Goal: Task Accomplishment & Management: Use online tool/utility

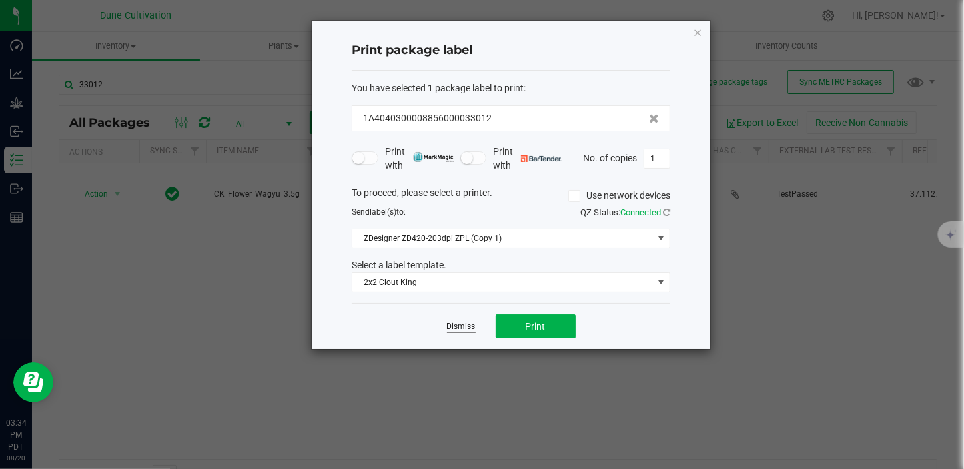
click at [457, 326] on link "Dismiss" at bounding box center [461, 326] width 29 height 11
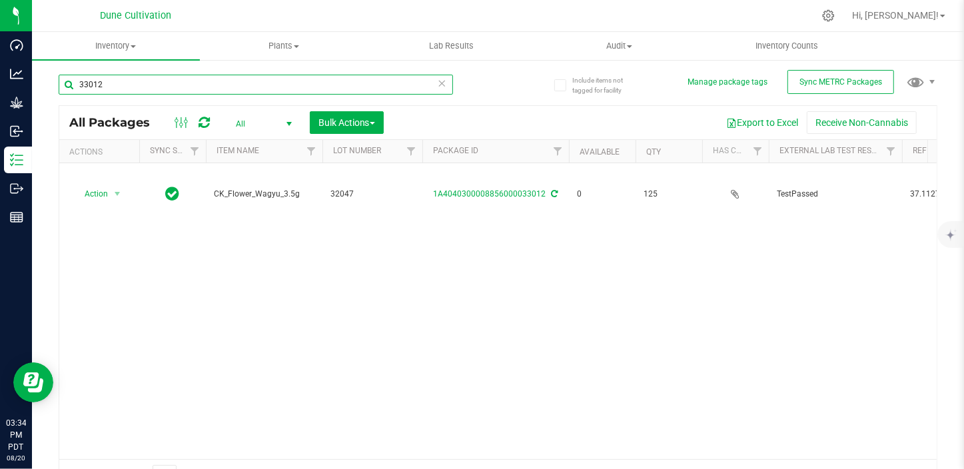
click at [109, 85] on input "33012" at bounding box center [256, 85] width 394 height 20
type input "3"
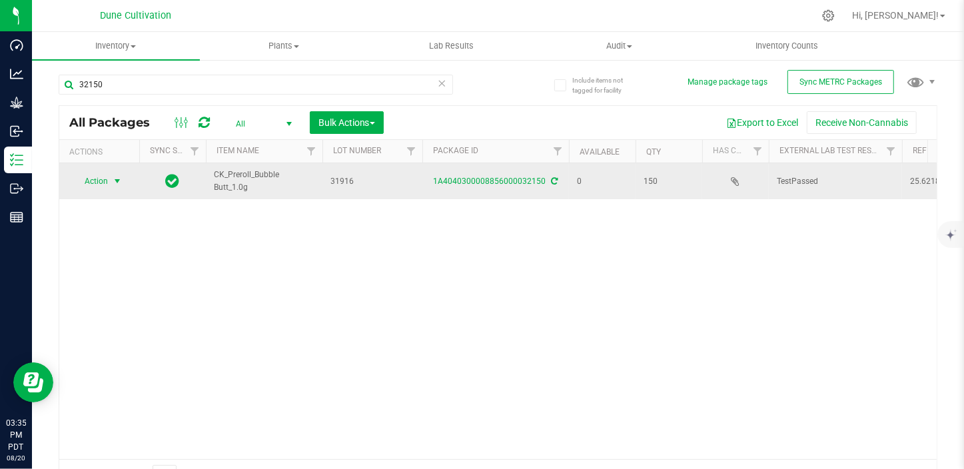
click at [115, 179] on span "select" at bounding box center [117, 181] width 11 height 11
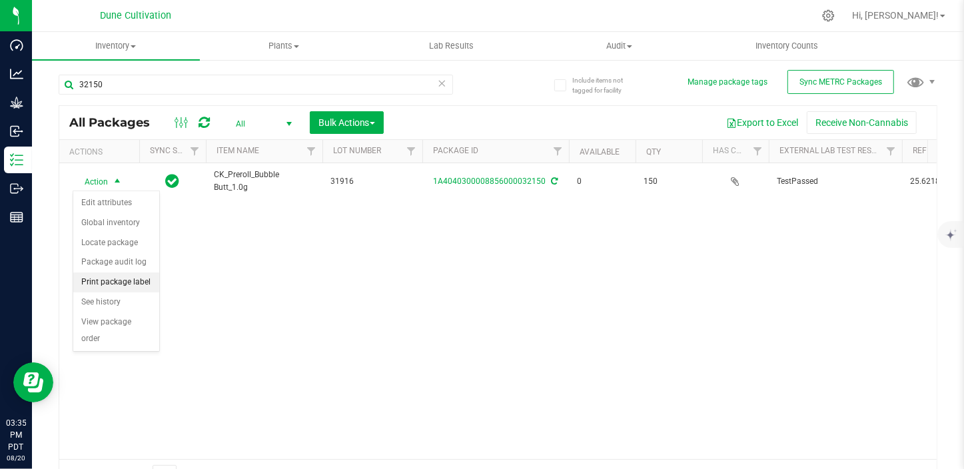
click at [107, 281] on li "Print package label" at bounding box center [116, 282] width 86 height 20
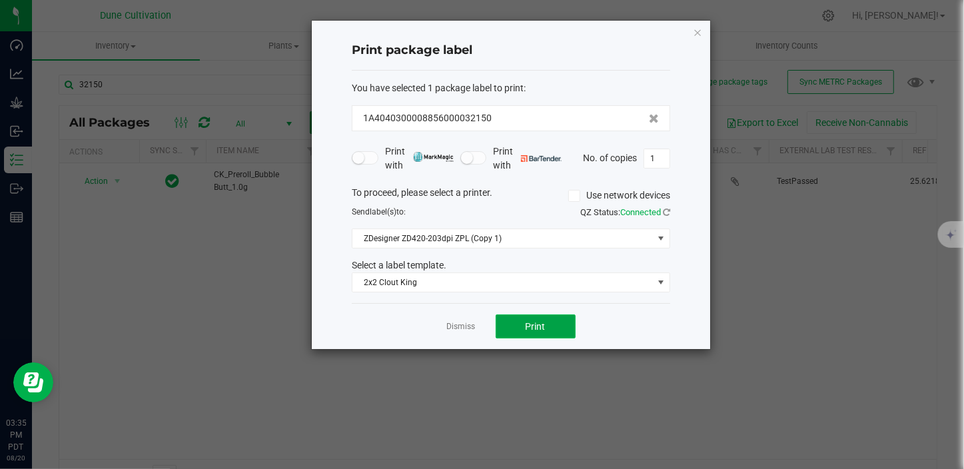
click at [537, 322] on span "Print" at bounding box center [535, 326] width 20 height 11
drag, startPoint x: 537, startPoint y: 322, endPoint x: 547, endPoint y: 310, distance: 15.2
click at [462, 327] on link "Dismiss" at bounding box center [461, 326] width 29 height 11
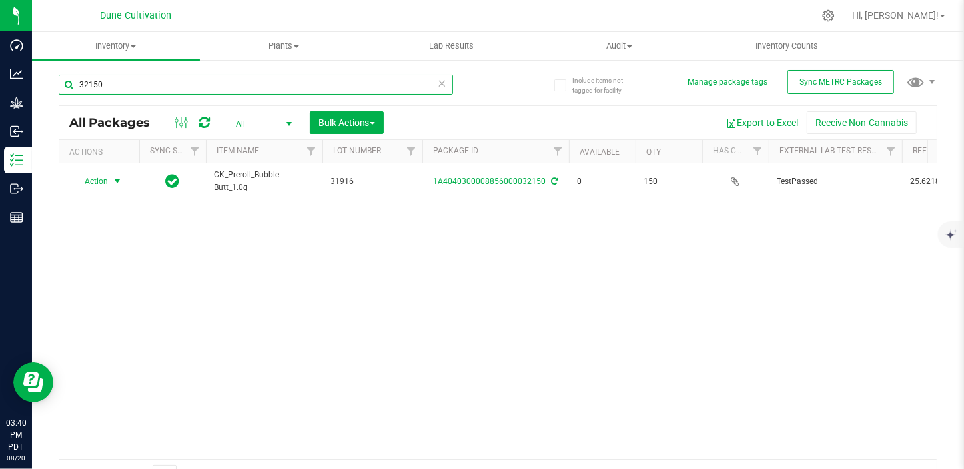
click at [140, 84] on input "32150" at bounding box center [256, 85] width 394 height 20
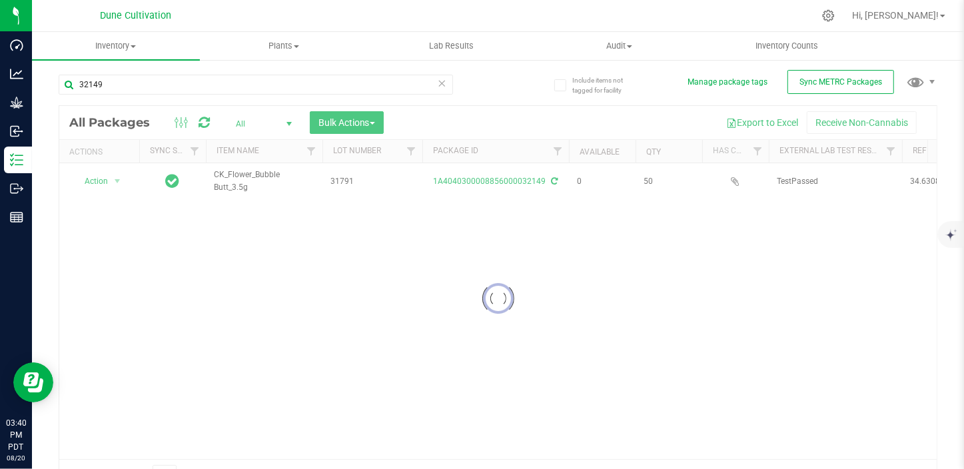
click at [110, 182] on div at bounding box center [497, 298] width 877 height 384
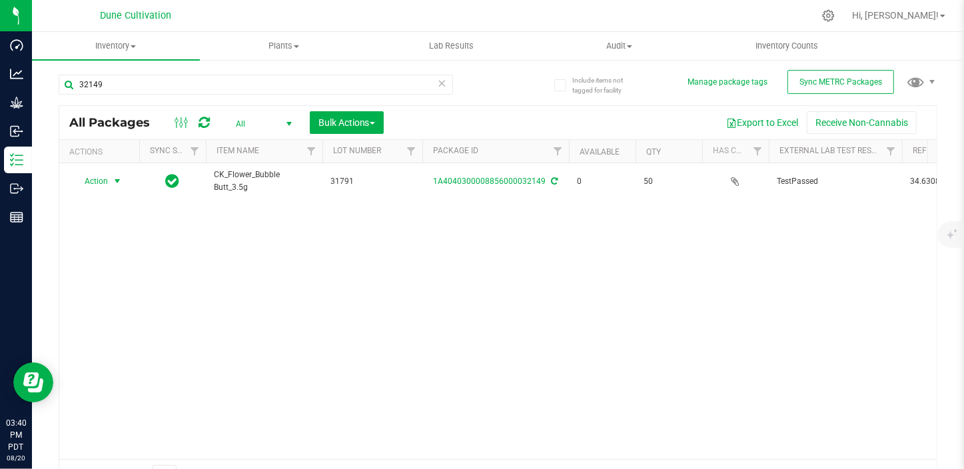
click at [110, 182] on span "select" at bounding box center [117, 181] width 17 height 19
click at [132, 280] on li "Print package label" at bounding box center [116, 282] width 86 height 20
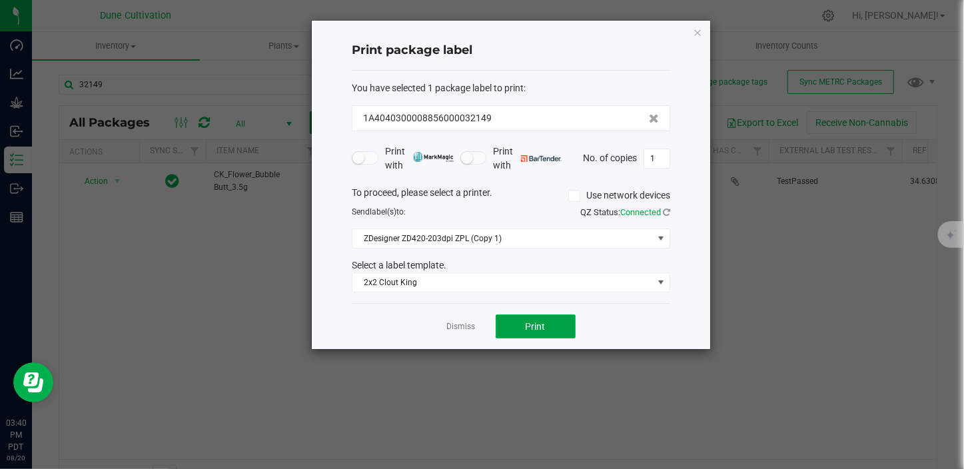
click at [513, 326] on button "Print" at bounding box center [535, 326] width 80 height 24
click at [460, 332] on div "Dismiss Print" at bounding box center [511, 326] width 318 height 46
click at [455, 330] on link "Dismiss" at bounding box center [461, 326] width 29 height 11
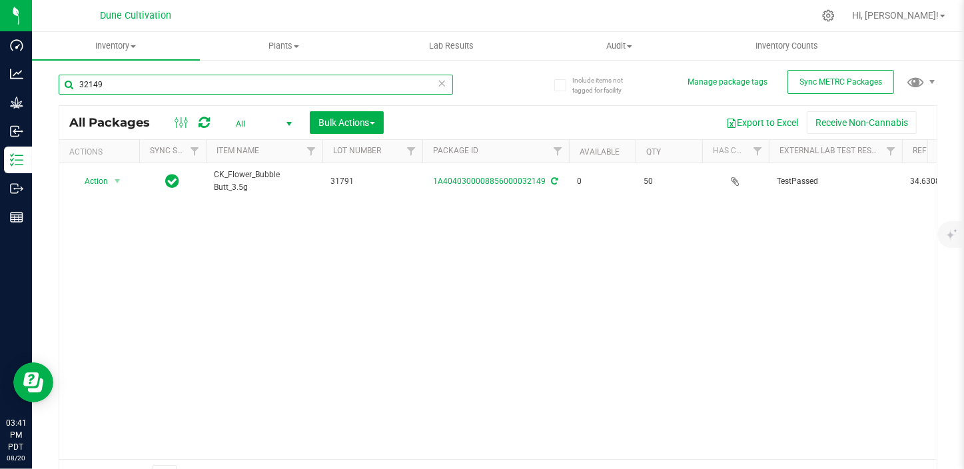
click at [221, 83] on input "32149" at bounding box center [256, 85] width 394 height 20
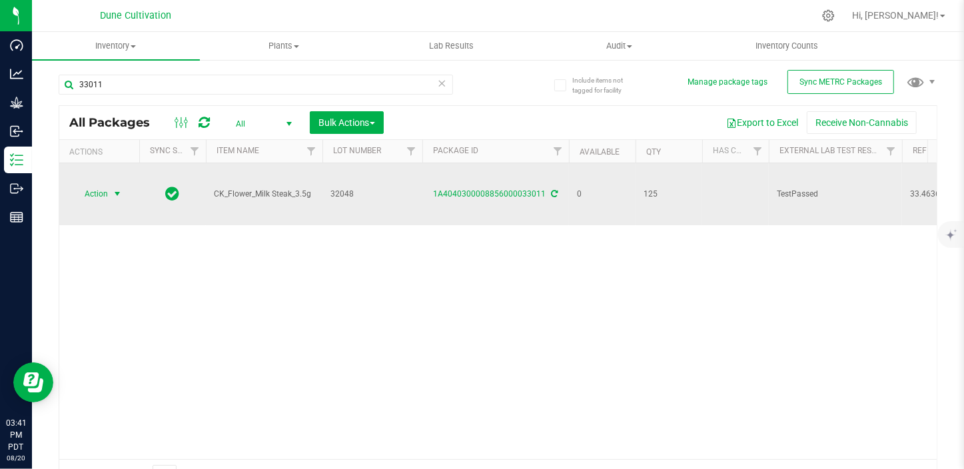
click at [114, 184] on span "select" at bounding box center [117, 193] width 17 height 19
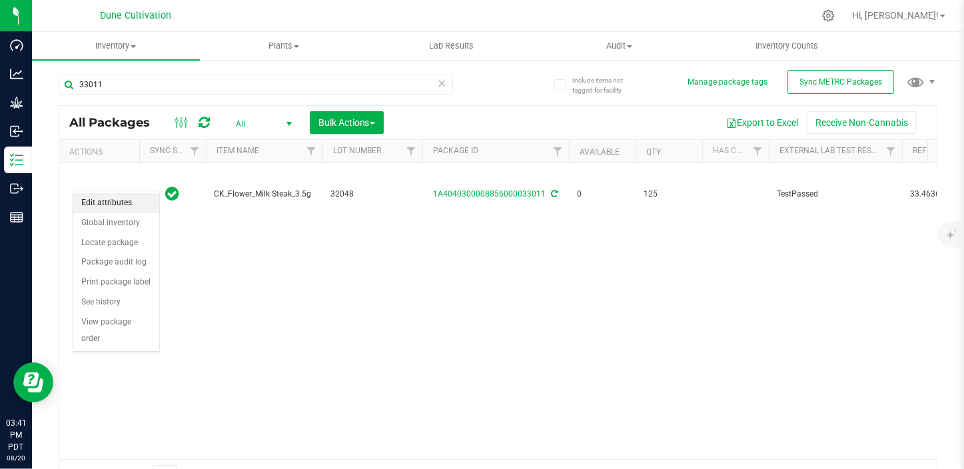
click at [114, 200] on li "Edit attributes" at bounding box center [116, 203] width 86 height 20
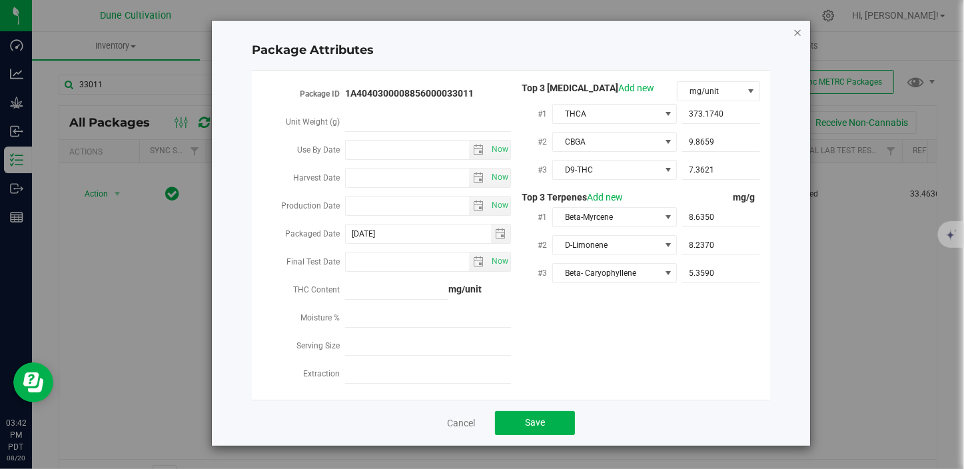
click at [798, 35] on icon "Close modal" at bounding box center [796, 32] width 9 height 16
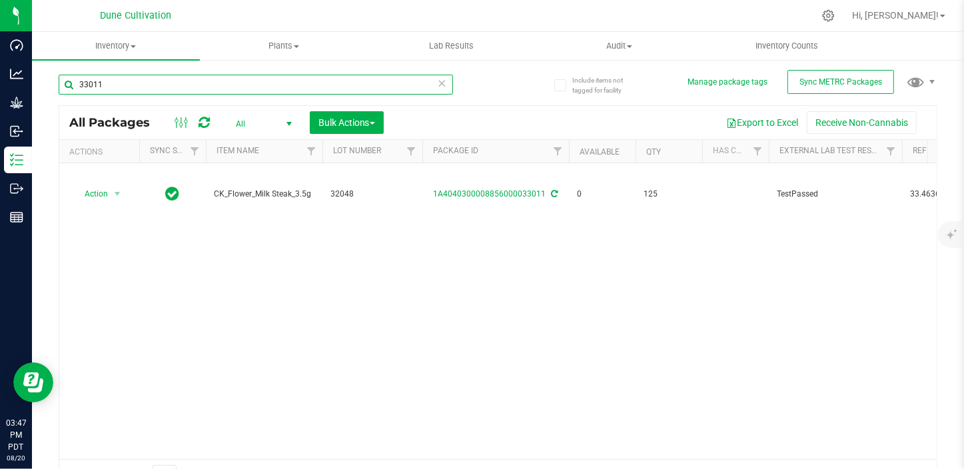
click at [117, 88] on input "33011" at bounding box center [256, 85] width 394 height 20
type input "3"
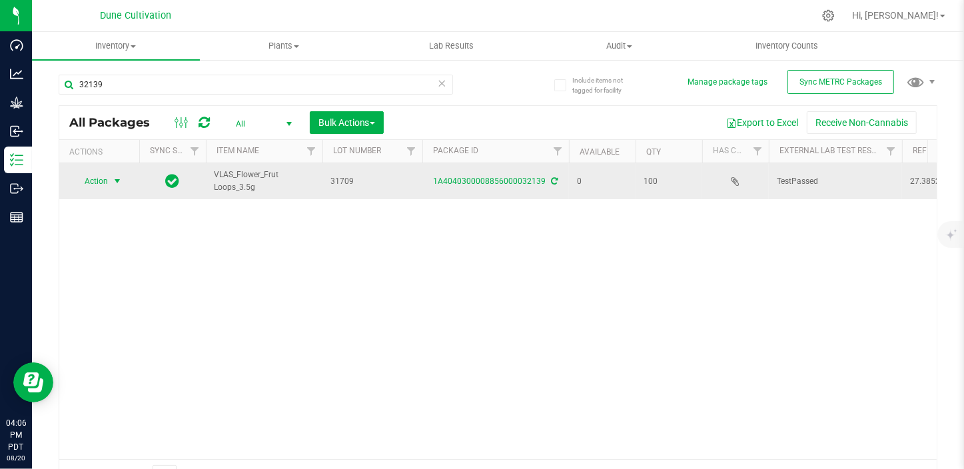
click at [96, 180] on span "Action" at bounding box center [91, 181] width 36 height 19
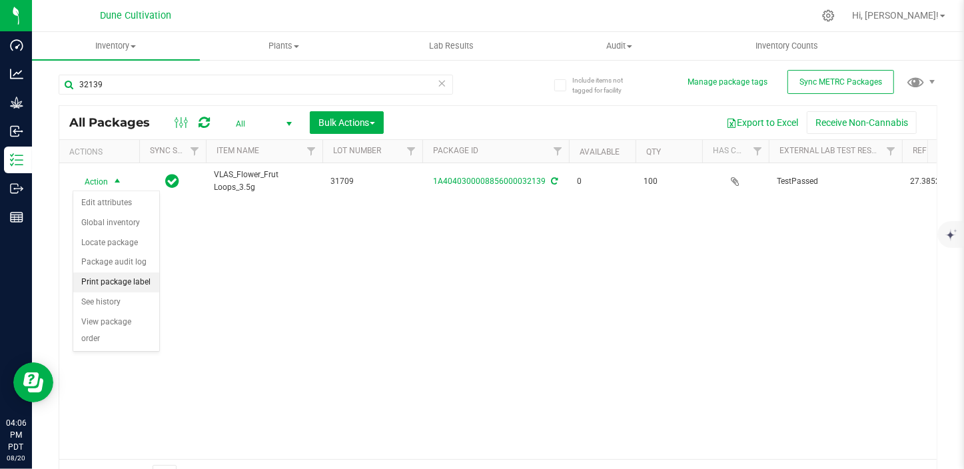
click at [110, 283] on li "Print package label" at bounding box center [116, 282] width 86 height 20
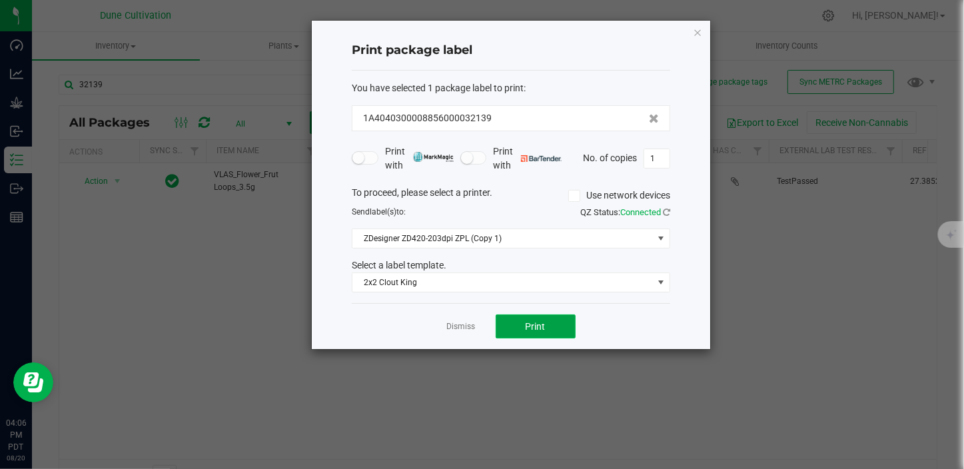
click at [527, 324] on span "Print" at bounding box center [535, 326] width 20 height 11
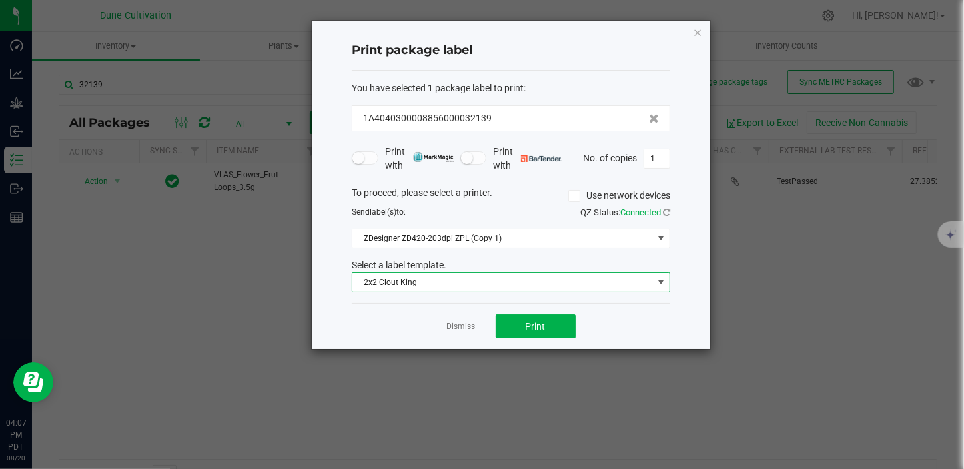
click at [483, 287] on span "2x2 Clout King" at bounding box center [502, 282] width 300 height 19
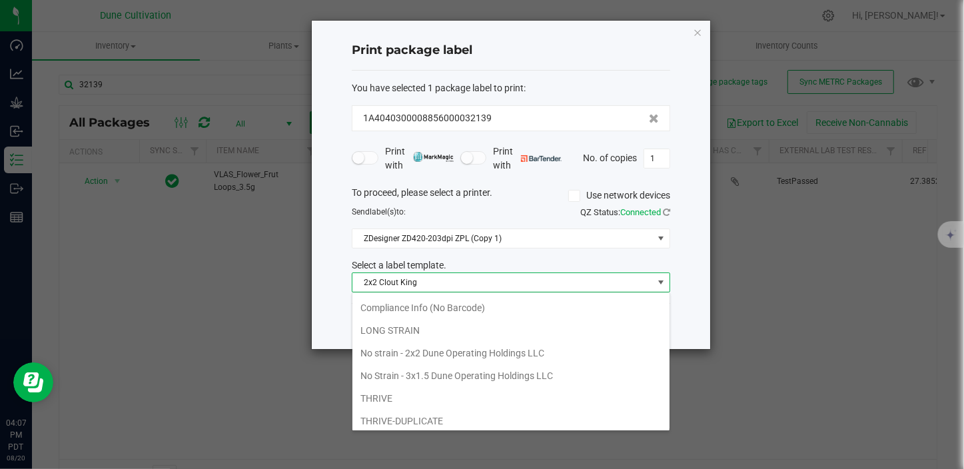
scroll to position [114, 0]
click at [463, 347] on li "No strain - 2x2 Dune Operating Holdings LLC" at bounding box center [510, 351] width 317 height 23
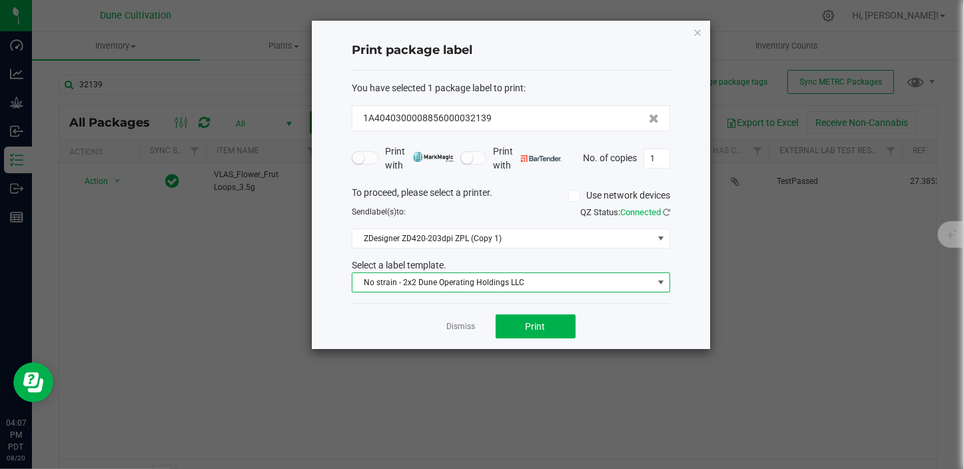
click at [418, 284] on span "No strain - 2x2 Dune Operating Holdings LLC" at bounding box center [502, 282] width 300 height 19
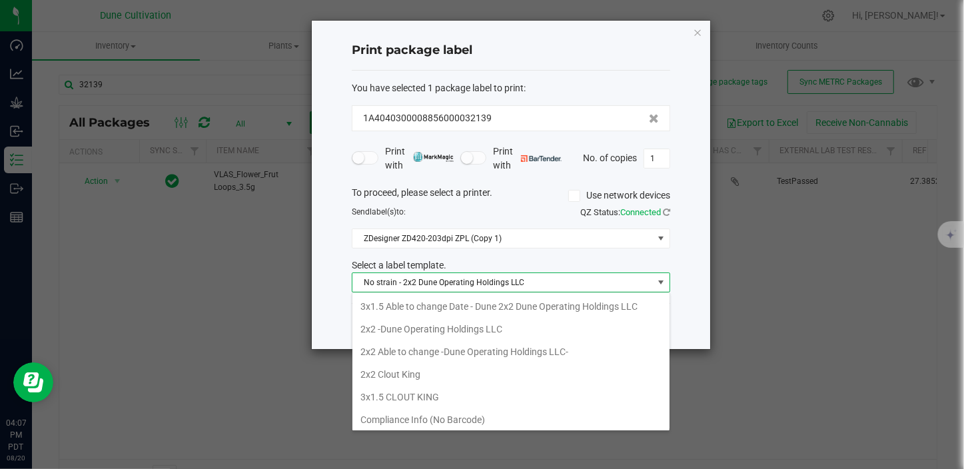
scroll to position [47, 0]
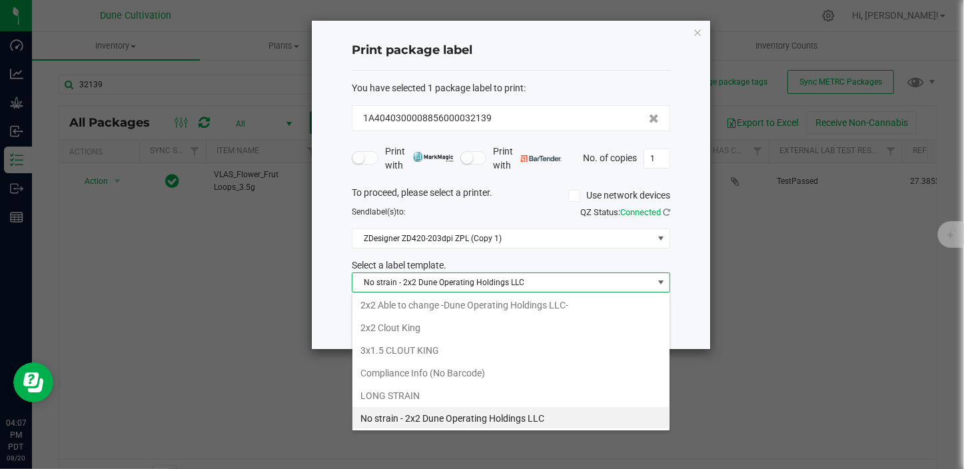
click at [320, 331] on div "Print package label You have selected 1 package label to print : 1A404030000885…" at bounding box center [511, 185] width 398 height 328
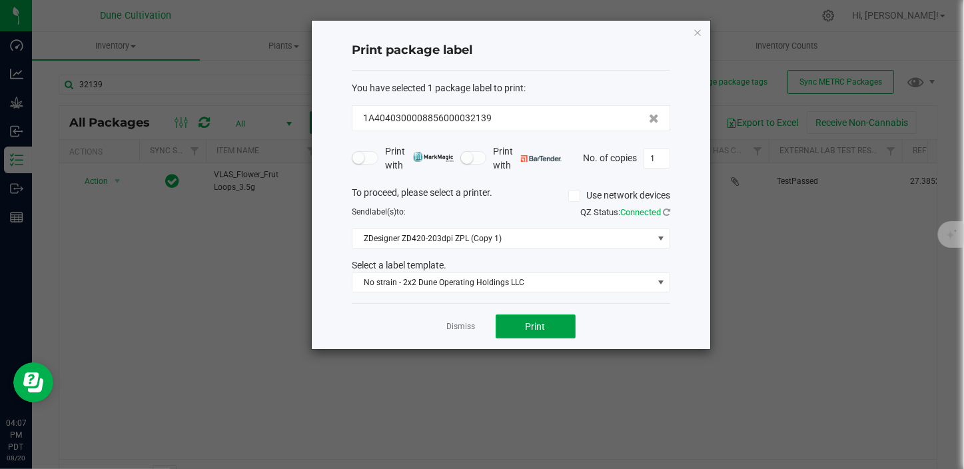
click at [519, 327] on button "Print" at bounding box center [535, 326] width 80 height 24
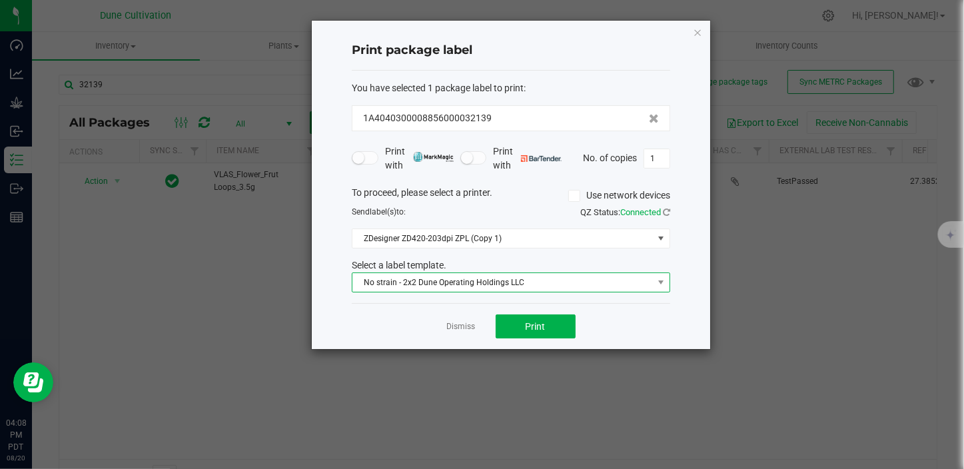
click at [520, 282] on span "No strain - 2x2 Dune Operating Holdings LLC" at bounding box center [502, 282] width 300 height 19
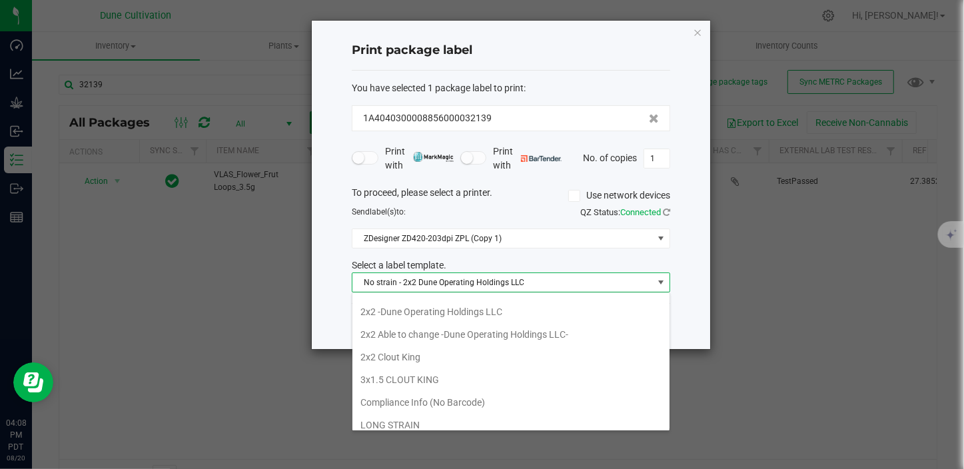
scroll to position [17, 0]
click at [400, 354] on li "2x2 Clout King" at bounding box center [510, 357] width 317 height 23
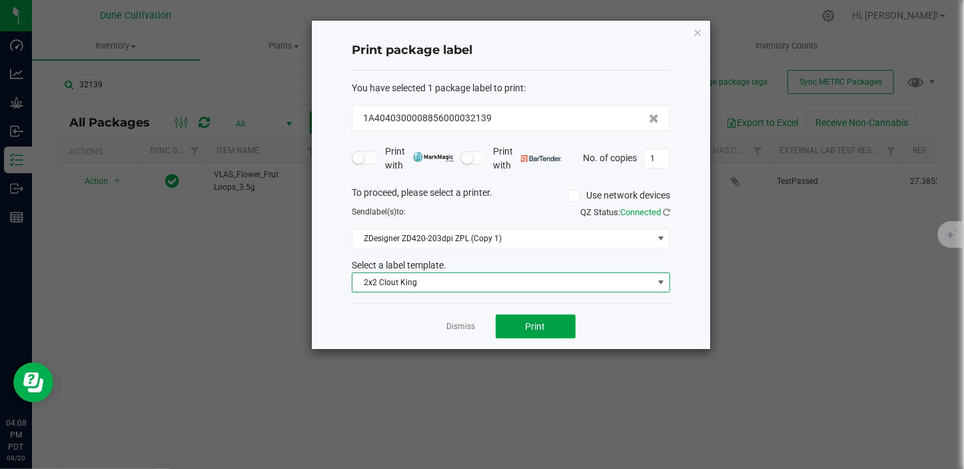
click at [543, 326] on span "Print" at bounding box center [535, 326] width 20 height 11
click at [535, 291] on span "2x2 Clout King" at bounding box center [502, 282] width 300 height 19
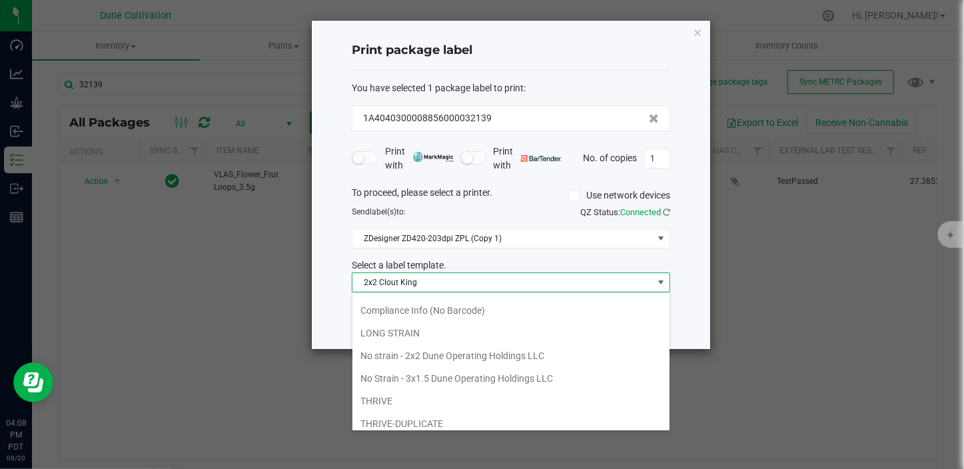
scroll to position [114, 0]
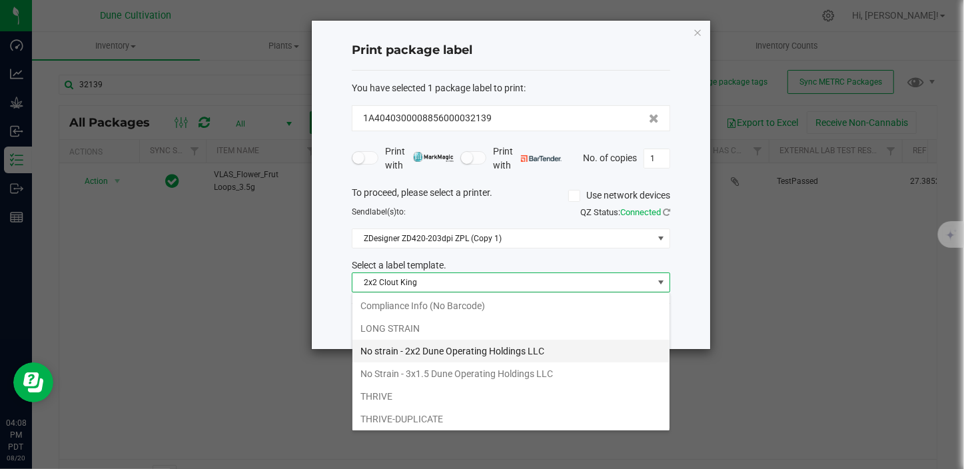
click at [495, 348] on li "No strain - 2x2 Dune Operating Holdings LLC" at bounding box center [510, 351] width 317 height 23
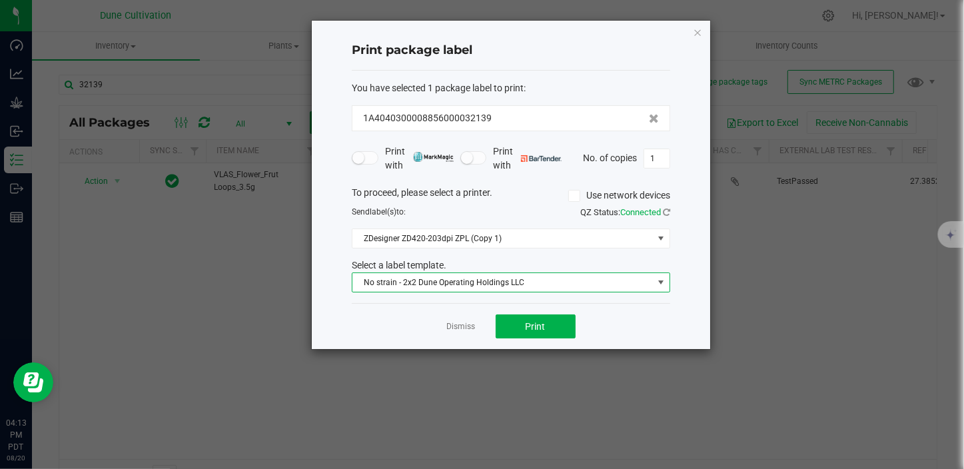
click at [494, 353] on ngb-modal-window "Print package label You have selected 1 package label to print : 1A404030000885…" at bounding box center [487, 234] width 974 height 469
drag, startPoint x: 494, startPoint y: 351, endPoint x: 455, endPoint y: 328, distance: 44.8
click at [458, 332] on link "Dismiss" at bounding box center [461, 326] width 29 height 11
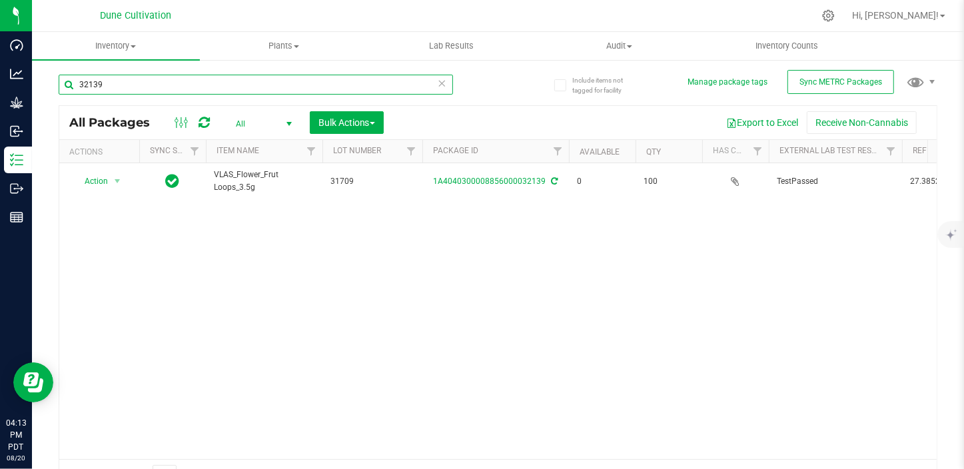
click at [108, 83] on input "32139" at bounding box center [256, 85] width 394 height 20
type input "32141"
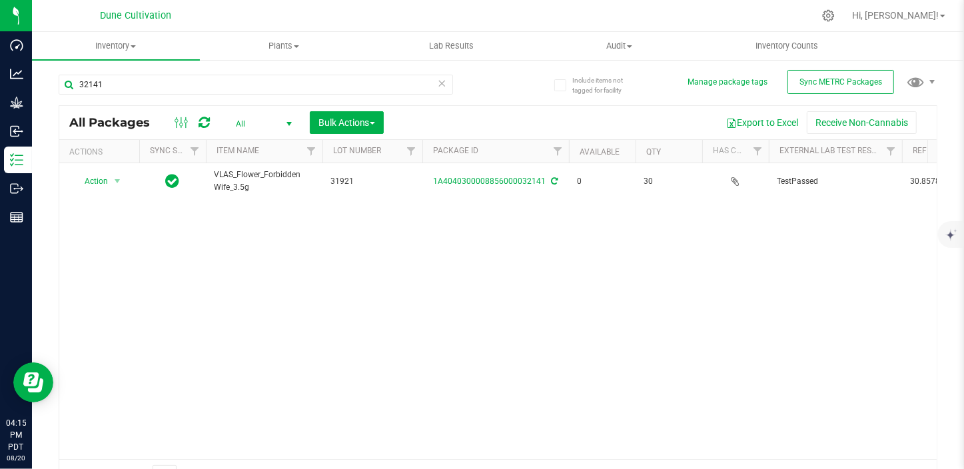
click at [679, 248] on div "Action Action Edit attributes Global inventory Locate package Package audit log…" at bounding box center [497, 311] width 877 height 296
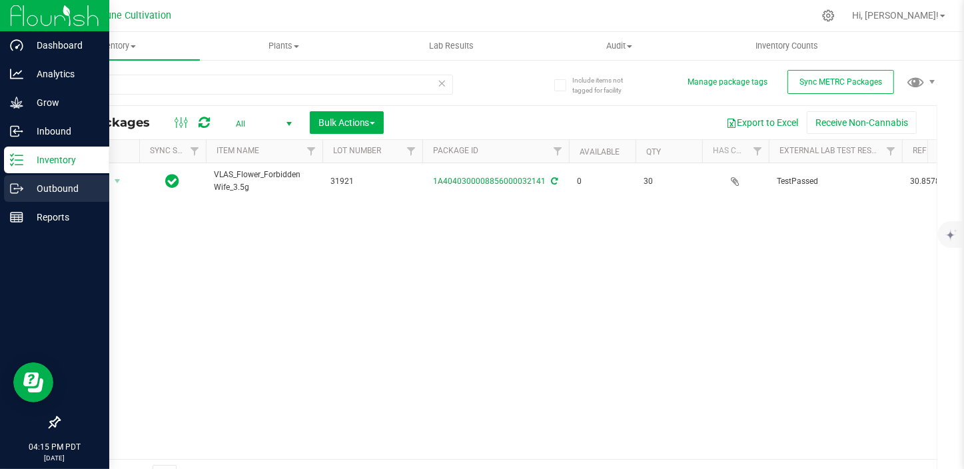
click at [57, 194] on p "Outbound" at bounding box center [63, 188] width 80 height 16
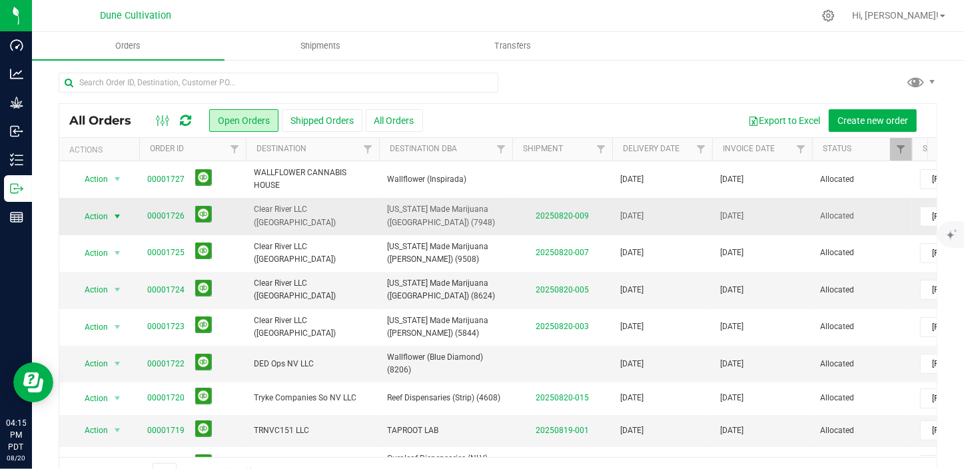
click at [122, 215] on span "select" at bounding box center [117, 216] width 11 height 11
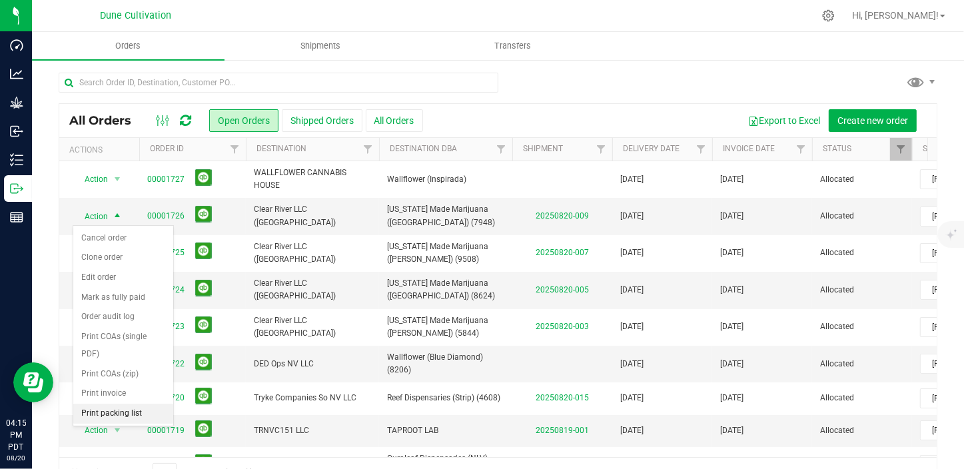
click at [113, 404] on li "Print packing list" at bounding box center [123, 414] width 100 height 20
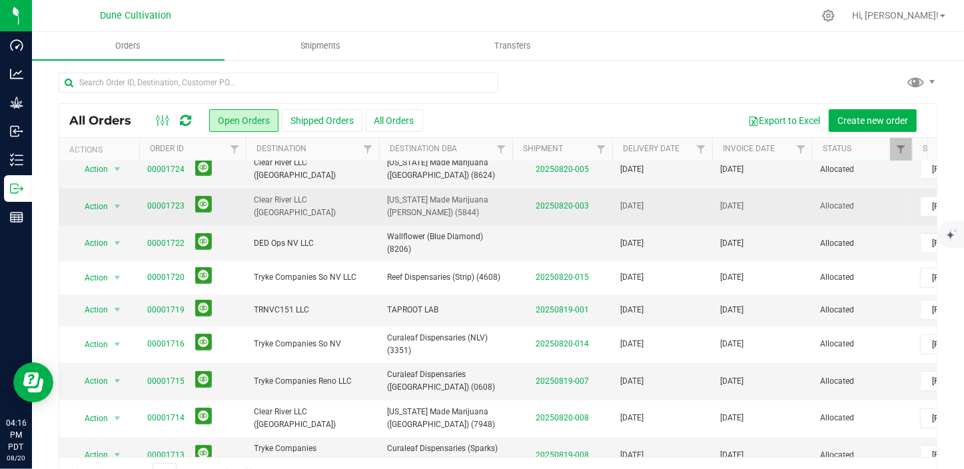
scroll to position [181, 0]
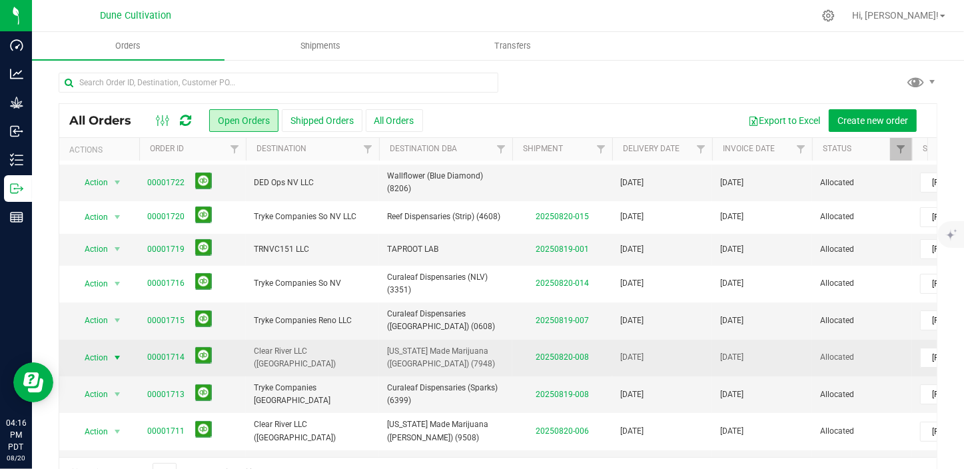
click at [116, 352] on span "select" at bounding box center [117, 357] width 11 height 11
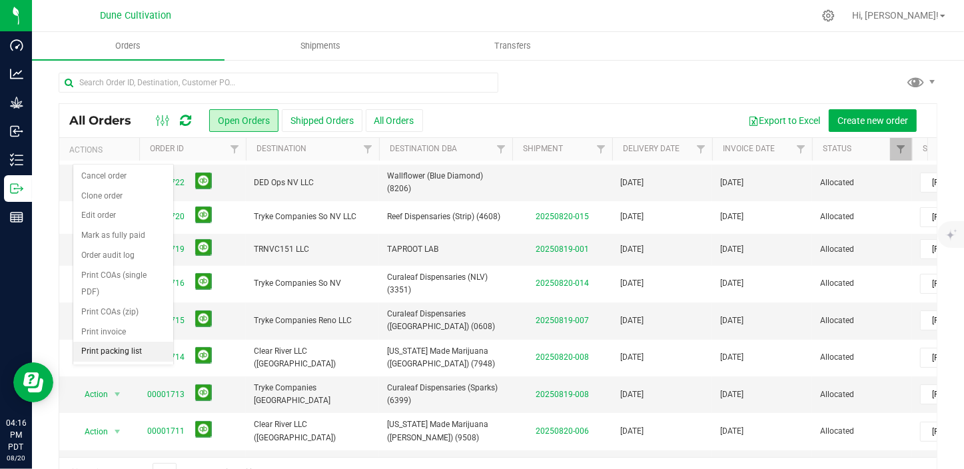
click at [123, 342] on li "Print packing list" at bounding box center [123, 352] width 100 height 20
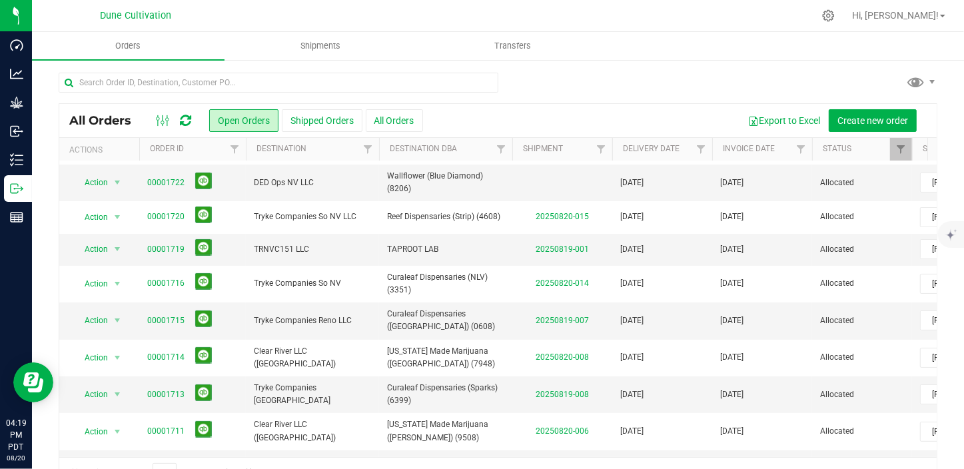
drag, startPoint x: 850, startPoint y: 414, endPoint x: 946, endPoint y: 409, distance: 96.0
